Goal: Find specific page/section: Find specific page/section

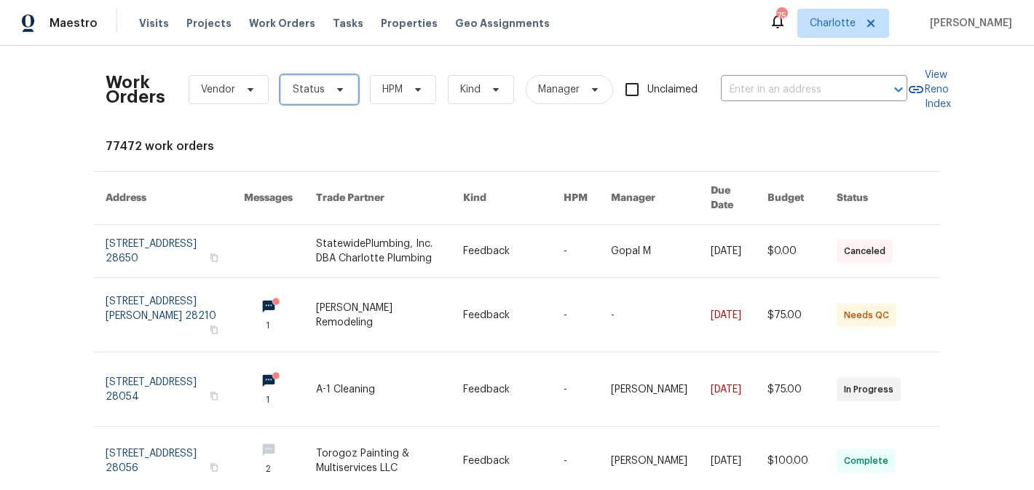
click at [325, 84] on span "Status" at bounding box center [319, 89] width 78 height 29
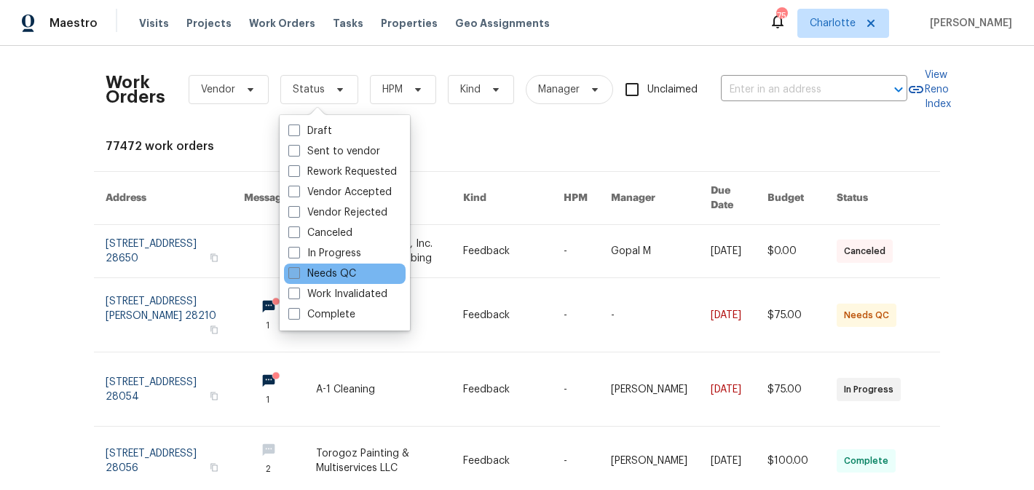
click at [325, 266] on label "Needs QC" at bounding box center [322, 273] width 68 height 15
click at [298, 266] on input "Needs QC" at bounding box center [292, 270] width 9 height 9
checkbox input "true"
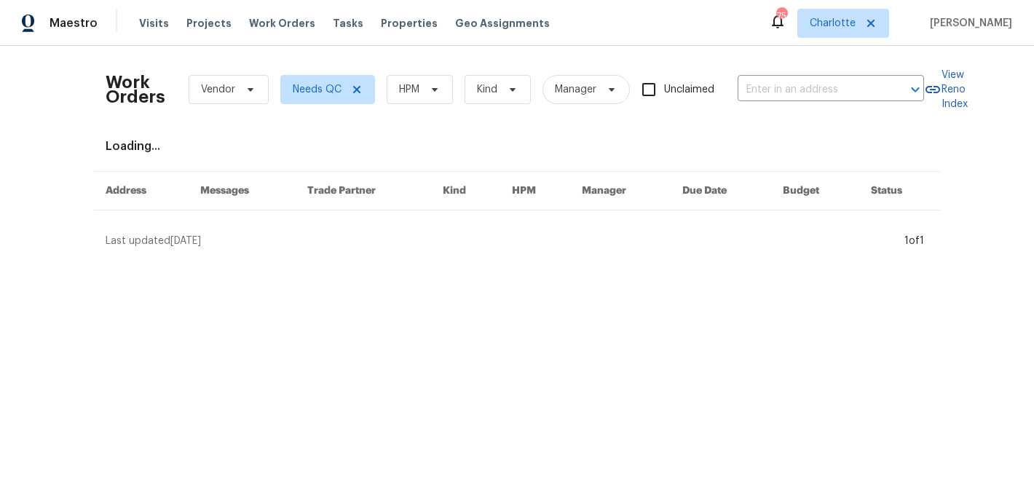
click at [419, 106] on div "Work Orders Vendor Needs QC HPM Kind Manager Unclaimed ​" at bounding box center [515, 90] width 818 height 64
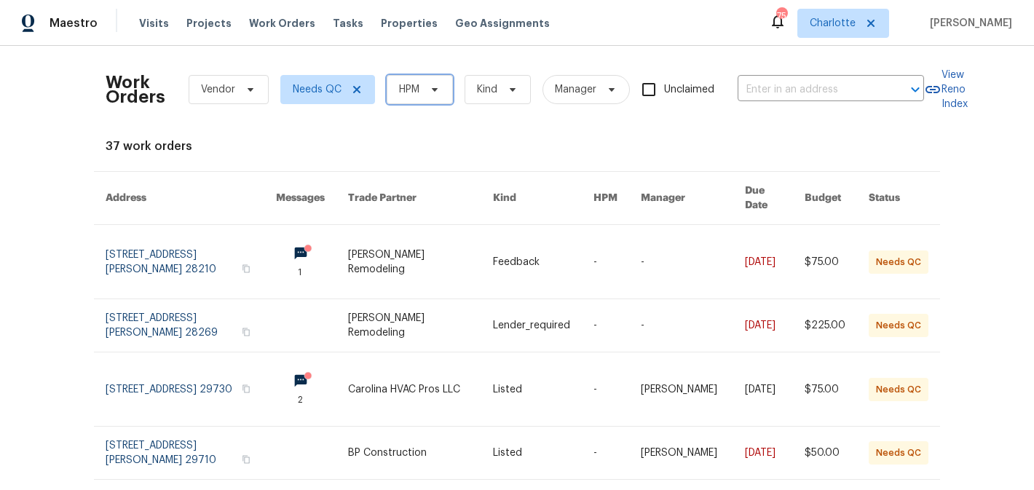
click at [418, 77] on span "HPM" at bounding box center [420, 89] width 66 height 29
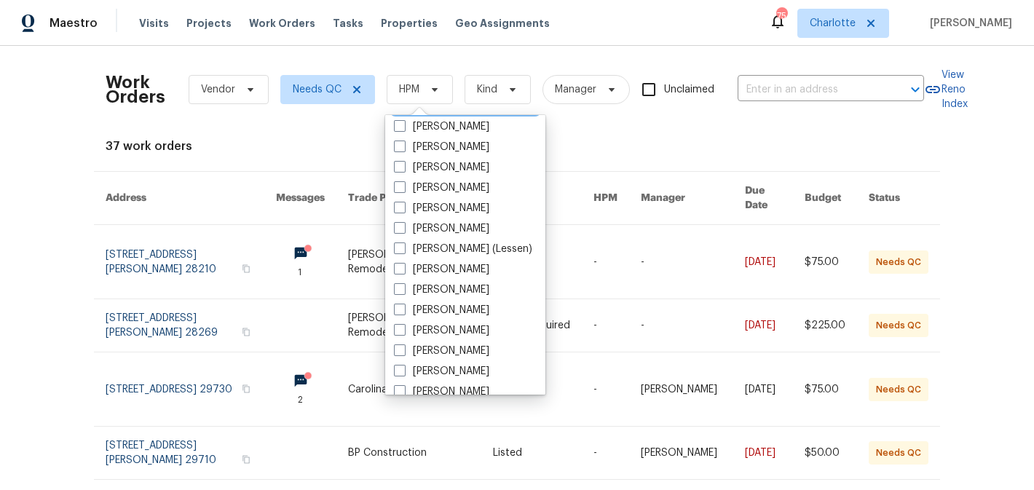
scroll to position [181, 0]
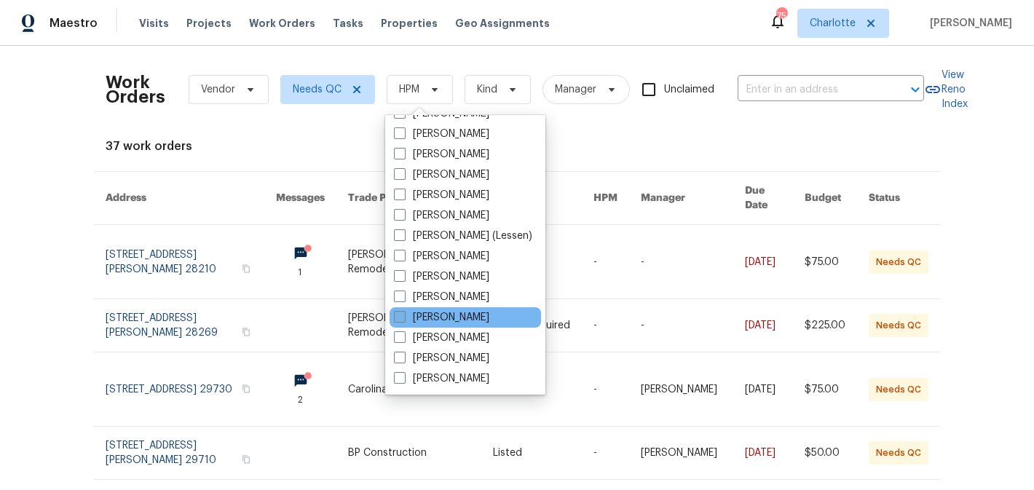
click at [446, 320] on label "[PERSON_NAME]" at bounding box center [441, 317] width 95 height 15
click at [403, 320] on input "[PERSON_NAME]" at bounding box center [398, 314] width 9 height 9
checkbox input "true"
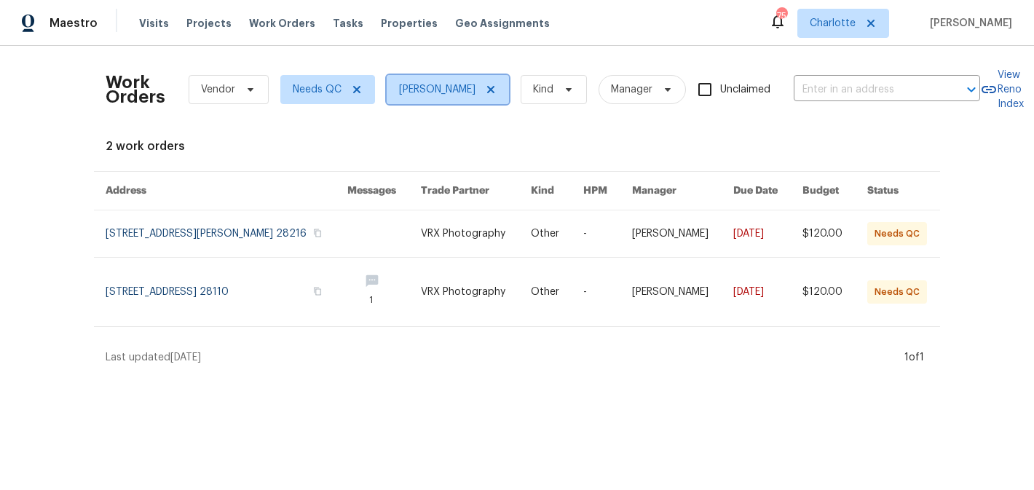
click at [494, 88] on icon at bounding box center [491, 90] width 12 height 12
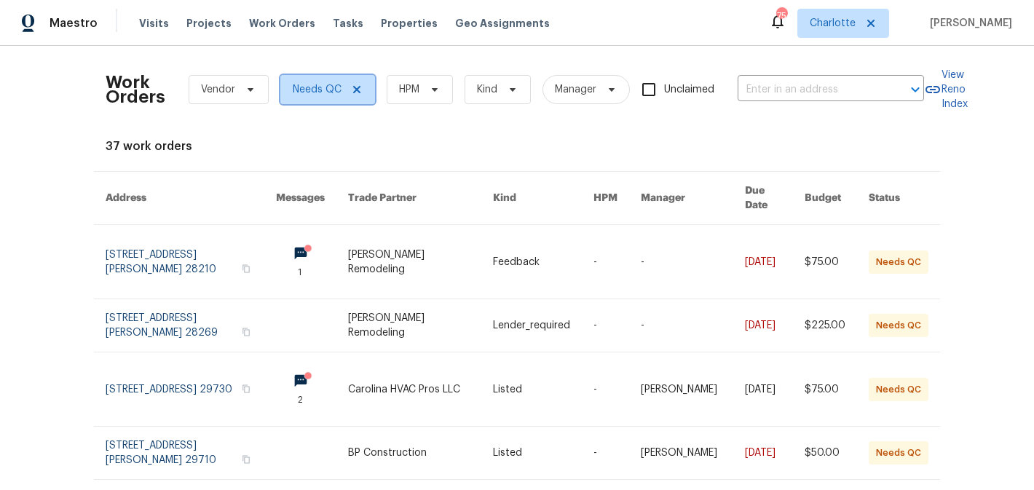
click at [355, 93] on icon at bounding box center [357, 90] width 12 height 12
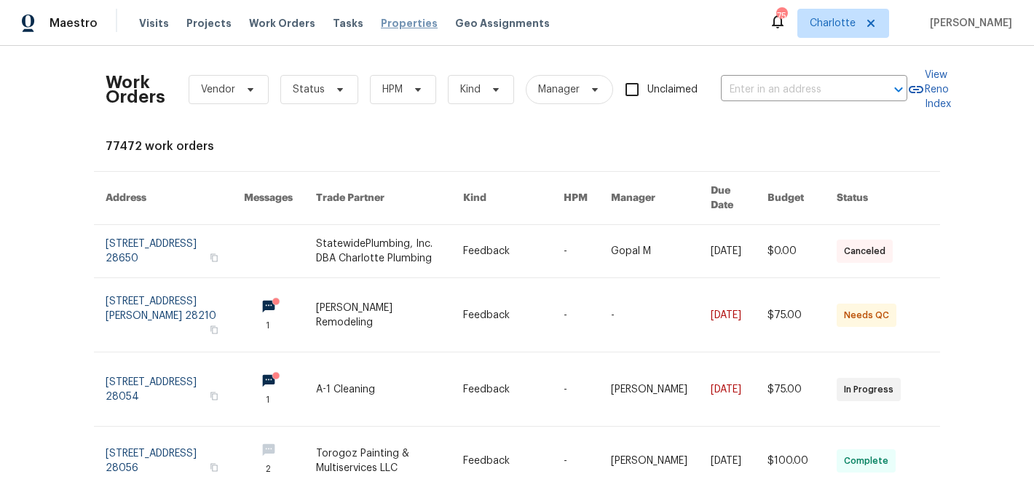
click at [389, 17] on span "Properties" at bounding box center [409, 23] width 57 height 15
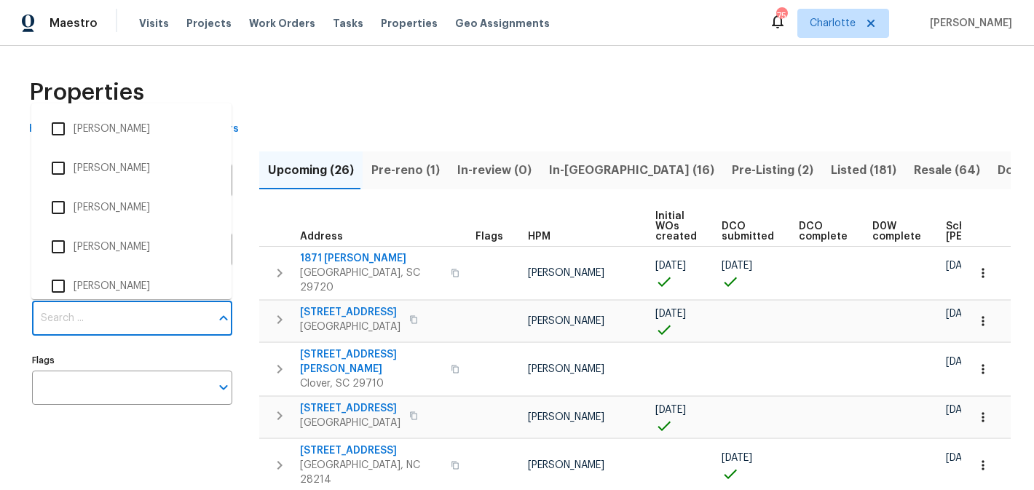
click at [151, 313] on input "Individuals" at bounding box center [121, 318] width 178 height 34
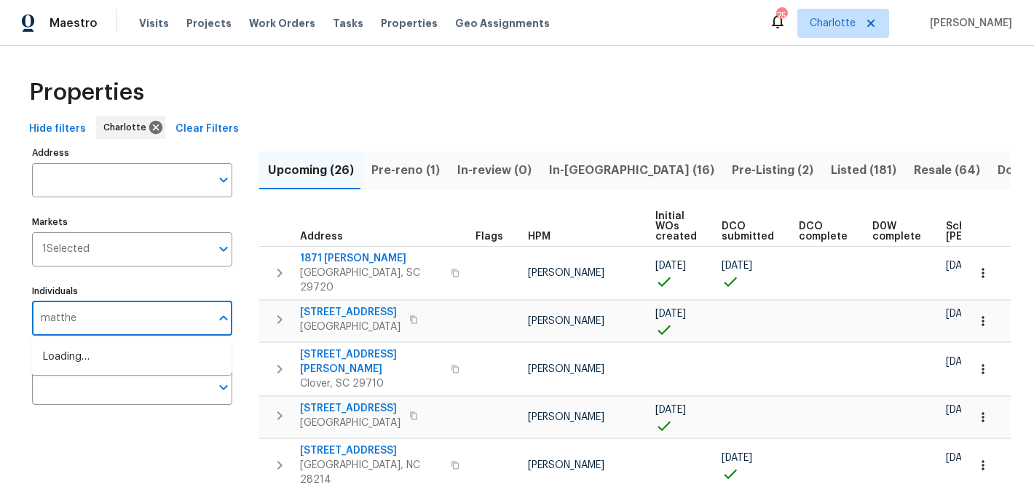
type input "[PERSON_NAME]"
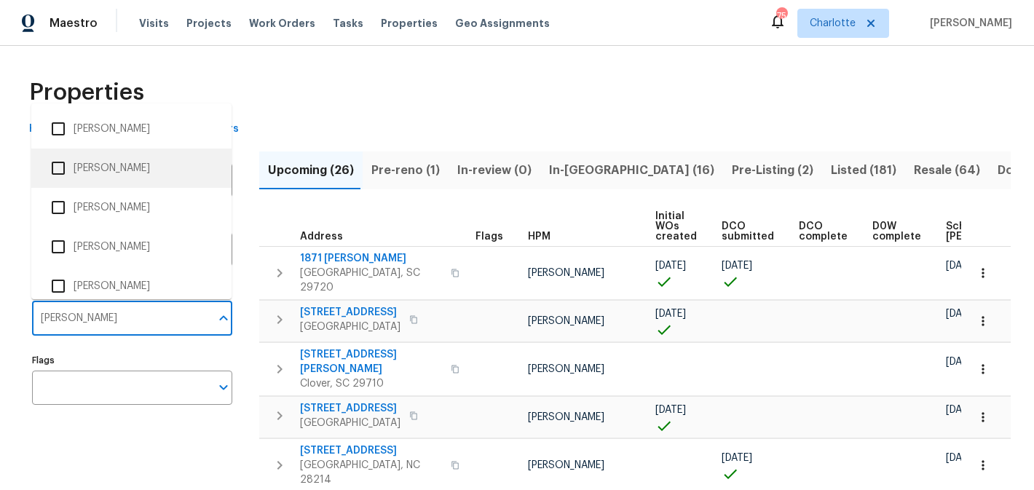
click at [135, 176] on li "[PERSON_NAME]" at bounding box center [131, 168] width 177 height 31
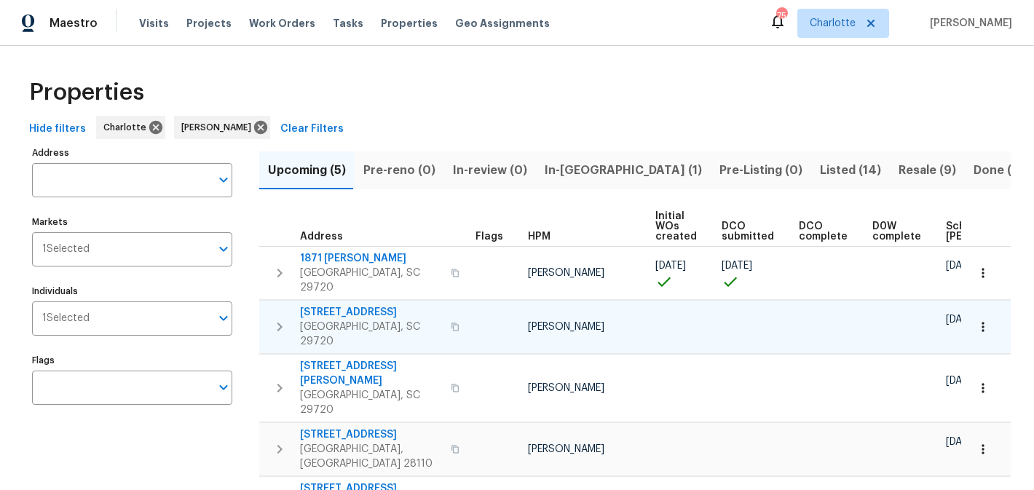
scroll to position [25, 0]
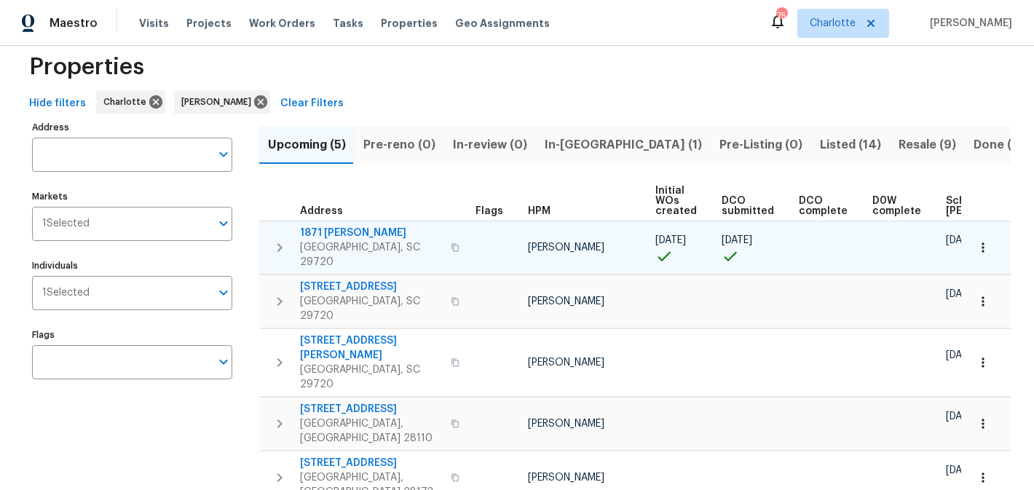
click at [324, 230] on span "1871 [PERSON_NAME]" at bounding box center [371, 233] width 142 height 15
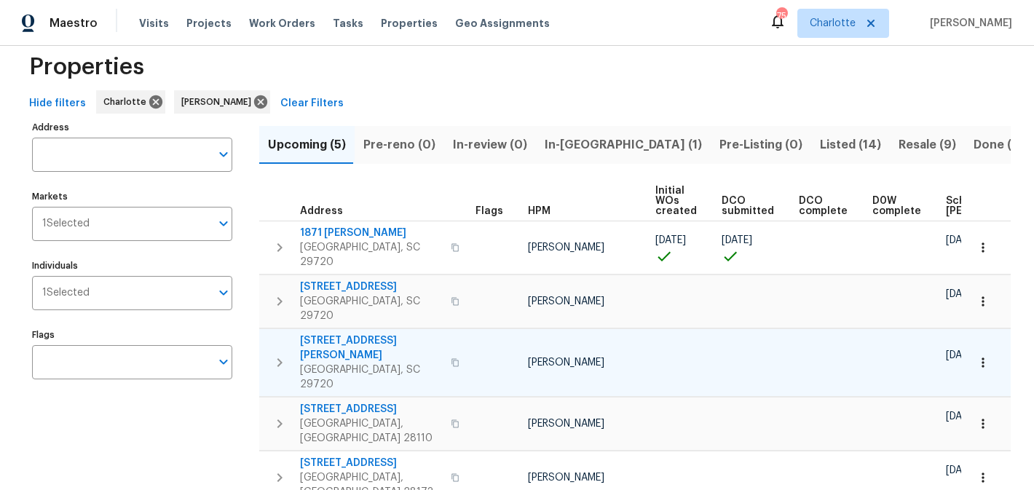
scroll to position [0, 175]
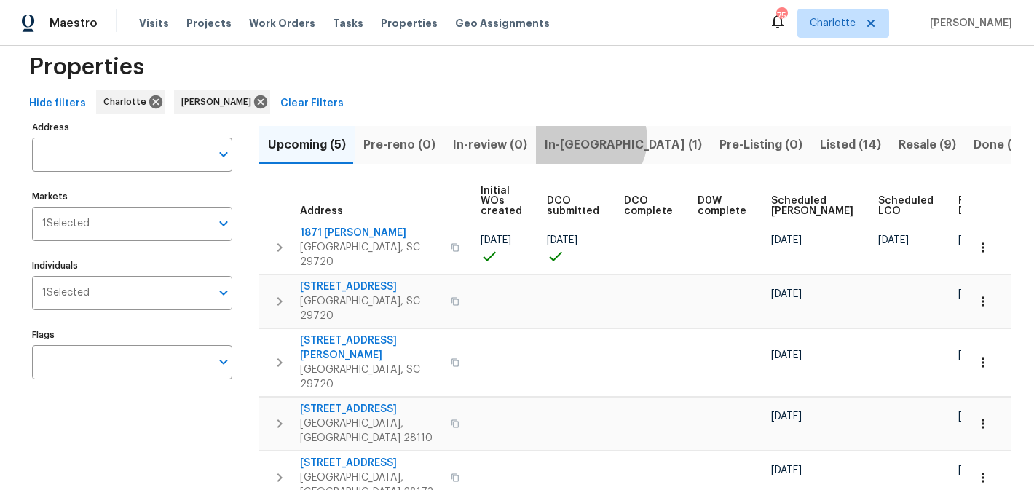
click at [579, 139] on span "In-[GEOGRAPHIC_DATA] (1)" at bounding box center [623, 145] width 157 height 20
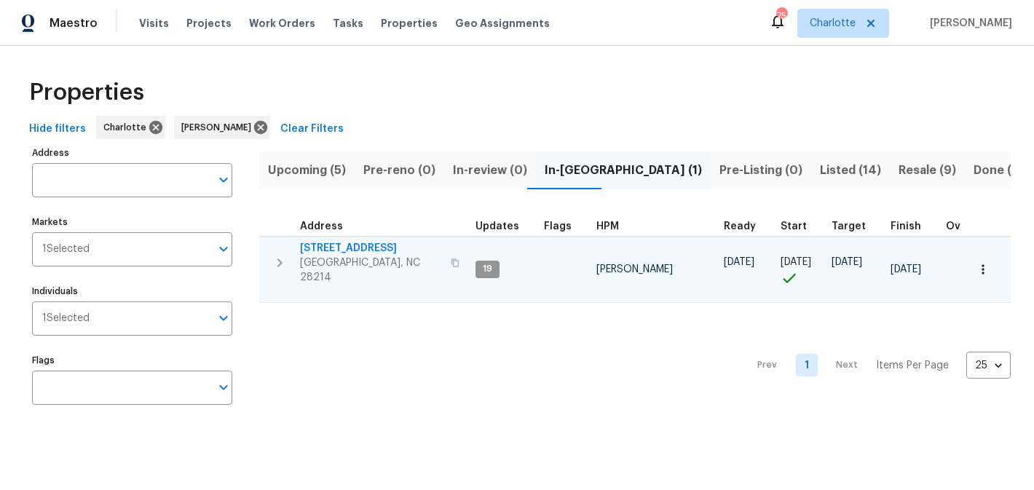
click at [344, 250] on span "[STREET_ADDRESS]" at bounding box center [371, 248] width 142 height 15
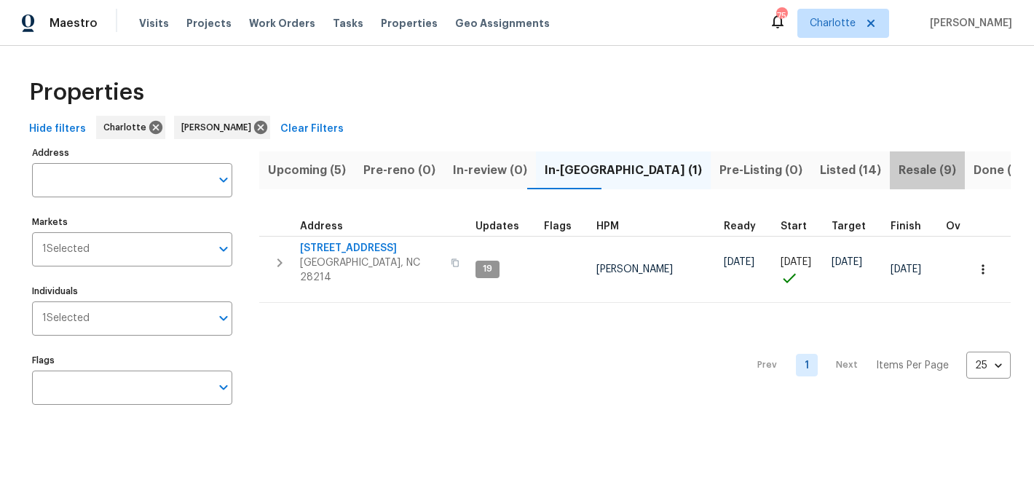
click at [898, 167] on span "Resale (9)" at bounding box center [927, 170] width 58 height 20
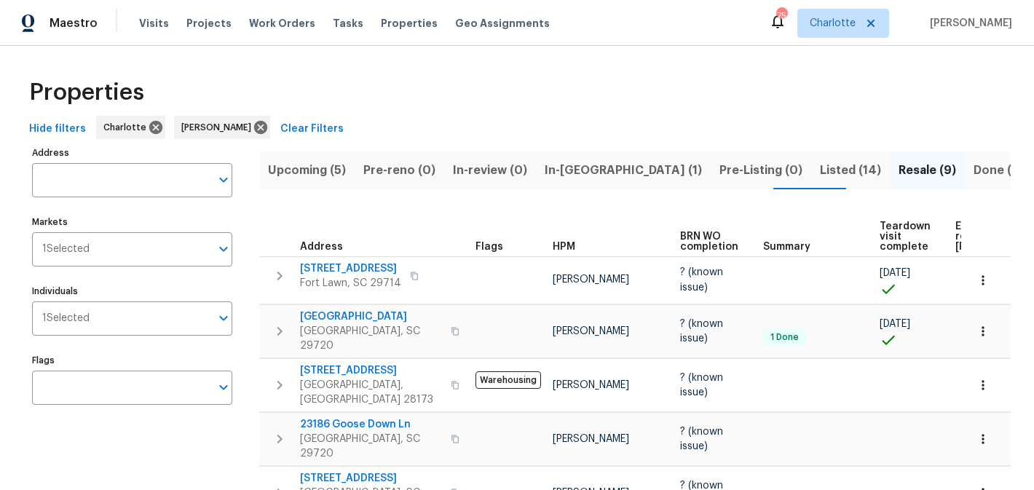
click at [322, 165] on span "Upcoming (5)" at bounding box center [307, 170] width 78 height 20
